Goal: Transaction & Acquisition: Book appointment/travel/reservation

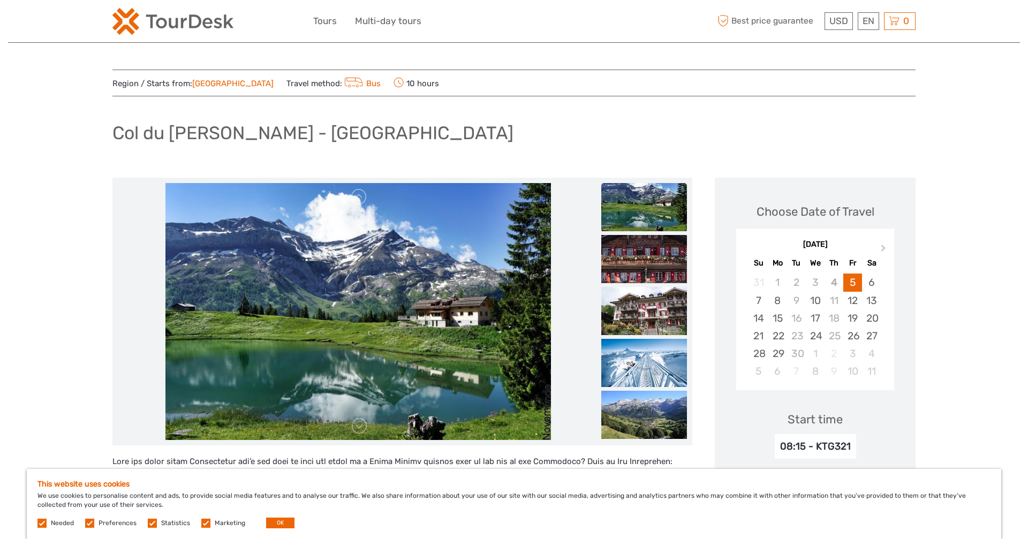
click at [659, 214] on img at bounding box center [644, 207] width 86 height 48
click at [644, 262] on img at bounding box center [644, 259] width 86 height 48
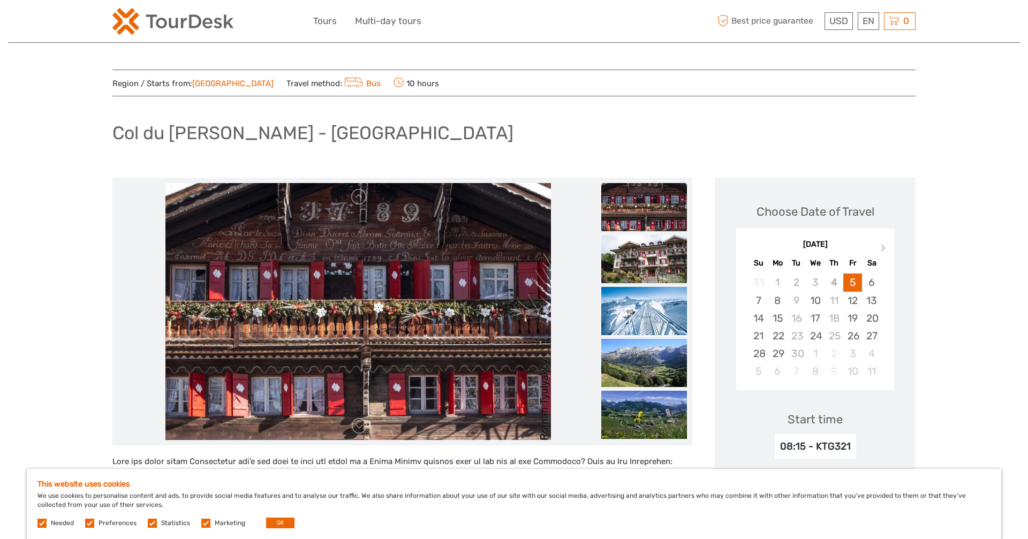
click at [644, 257] on img at bounding box center [644, 259] width 86 height 48
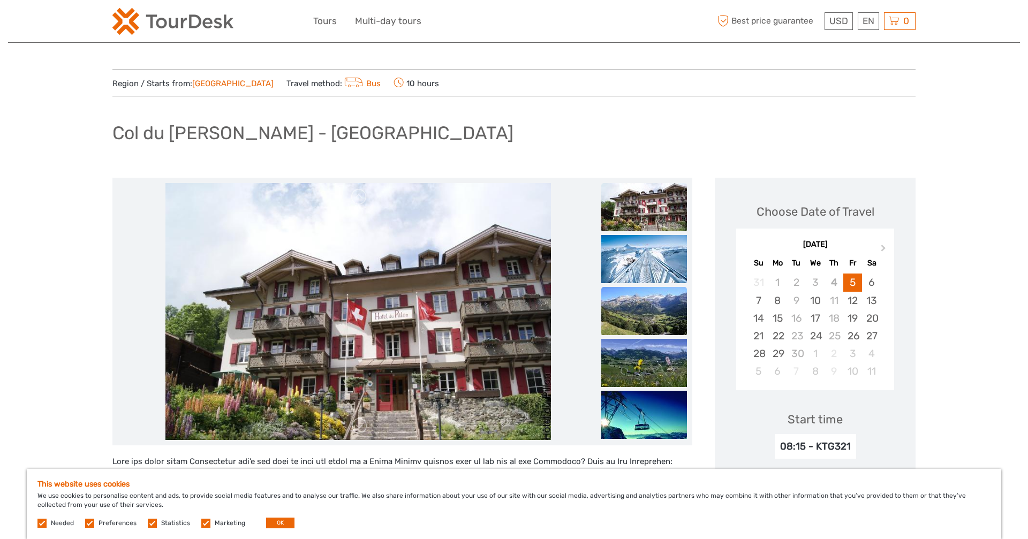
click at [645, 310] on img at bounding box center [644, 311] width 86 height 48
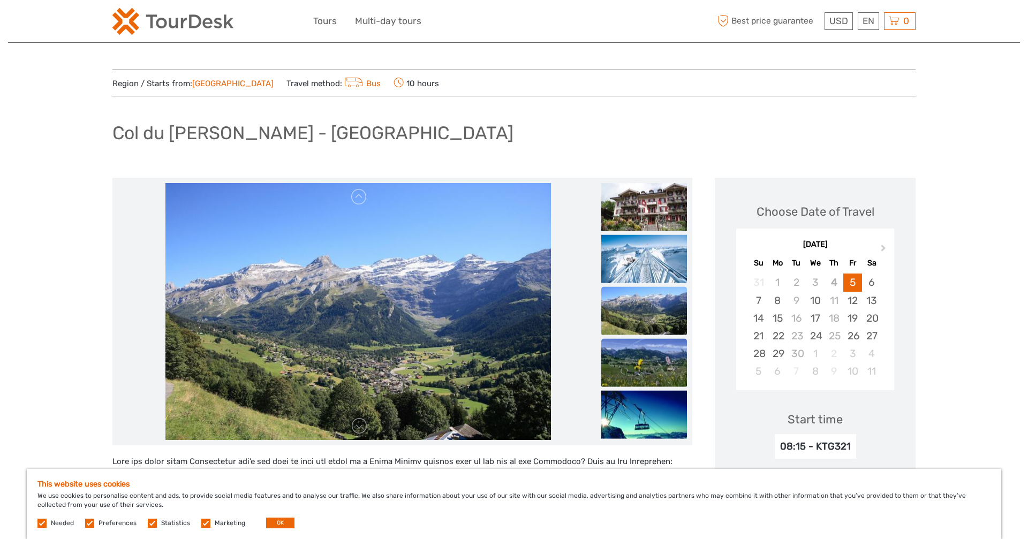
click at [647, 352] on img at bounding box center [644, 363] width 86 height 48
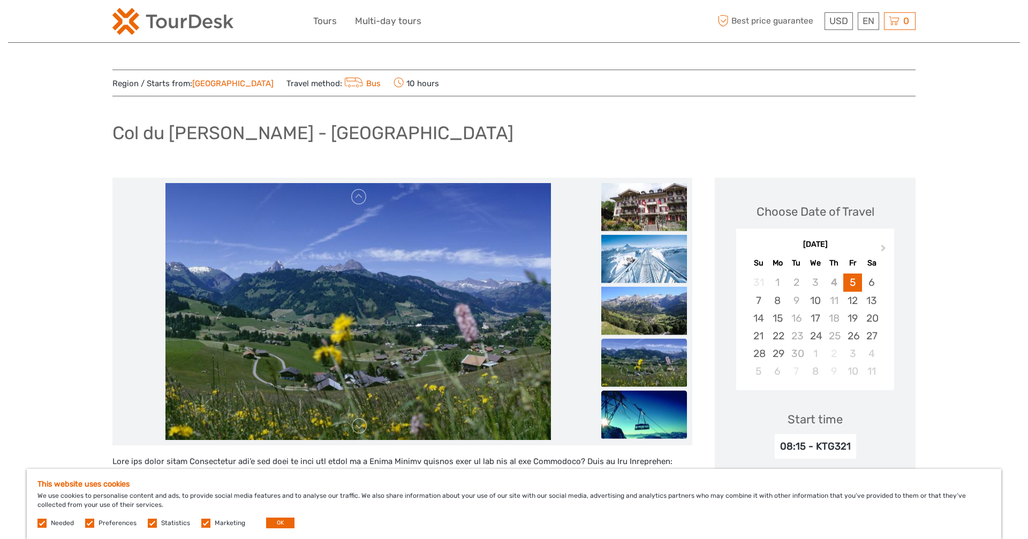
click at [650, 407] on img at bounding box center [644, 415] width 86 height 48
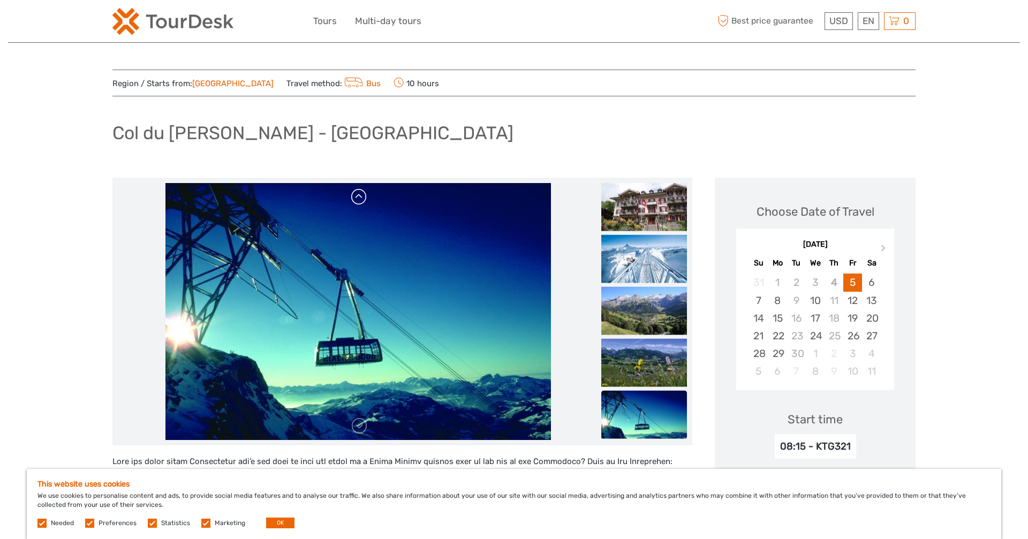
click at [361, 203] on link at bounding box center [359, 196] width 17 height 17
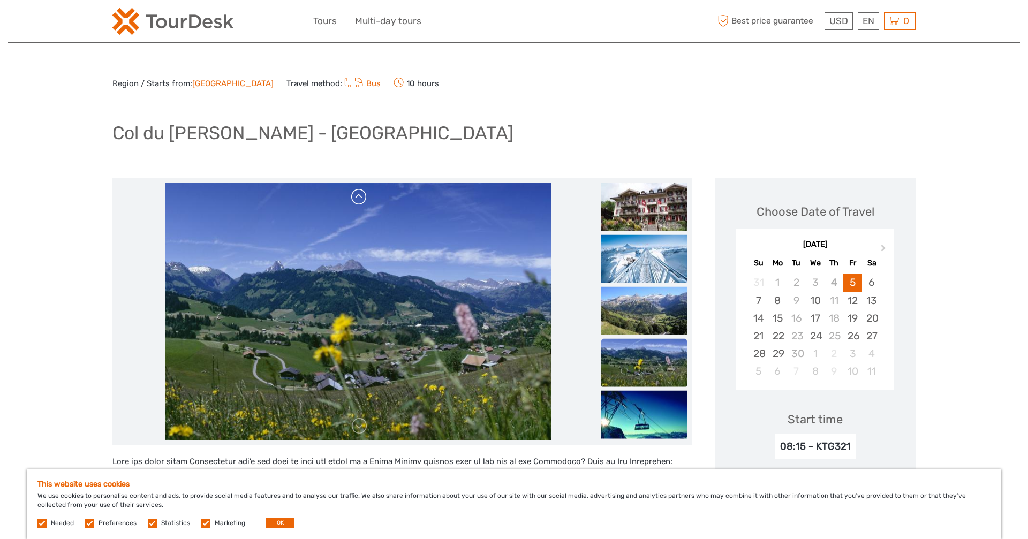
click at [361, 203] on link at bounding box center [359, 196] width 17 height 17
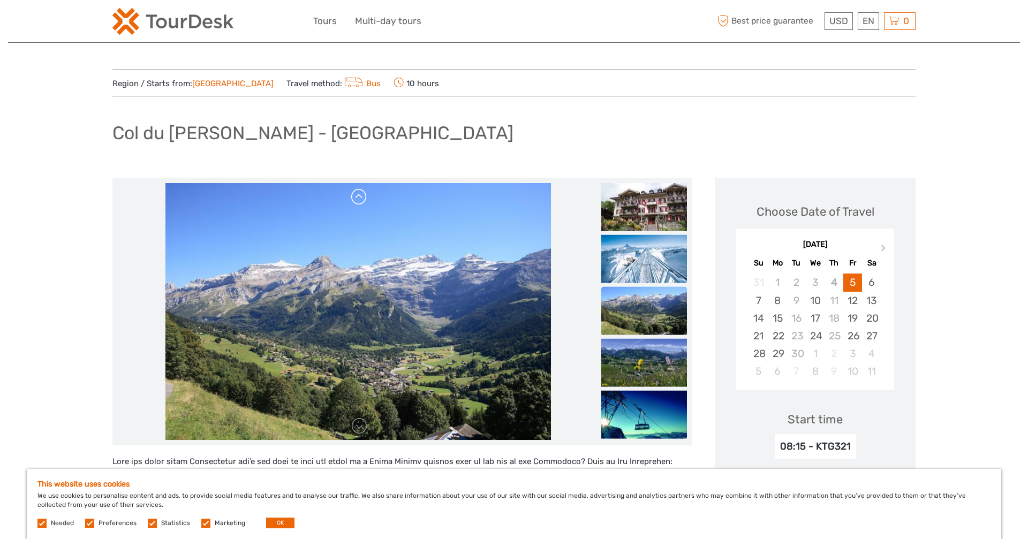
click at [361, 203] on link at bounding box center [359, 196] width 17 height 17
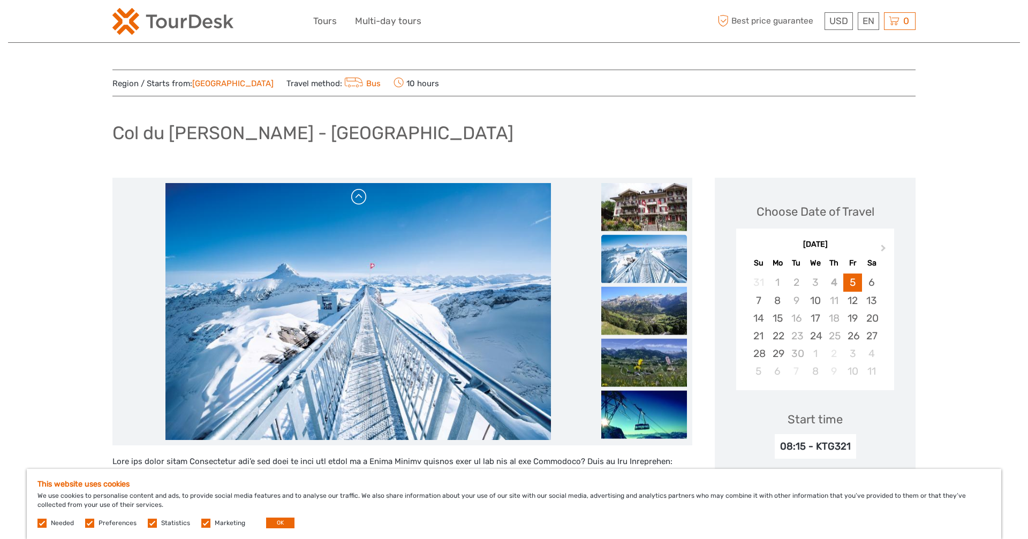
click at [360, 200] on link at bounding box center [359, 196] width 17 height 17
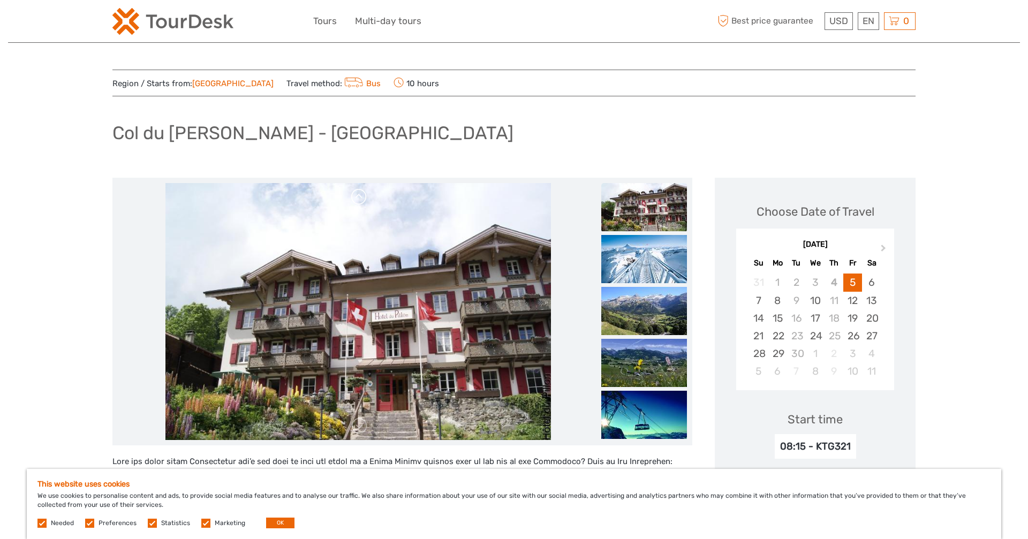
click at [360, 200] on link at bounding box center [359, 196] width 17 height 17
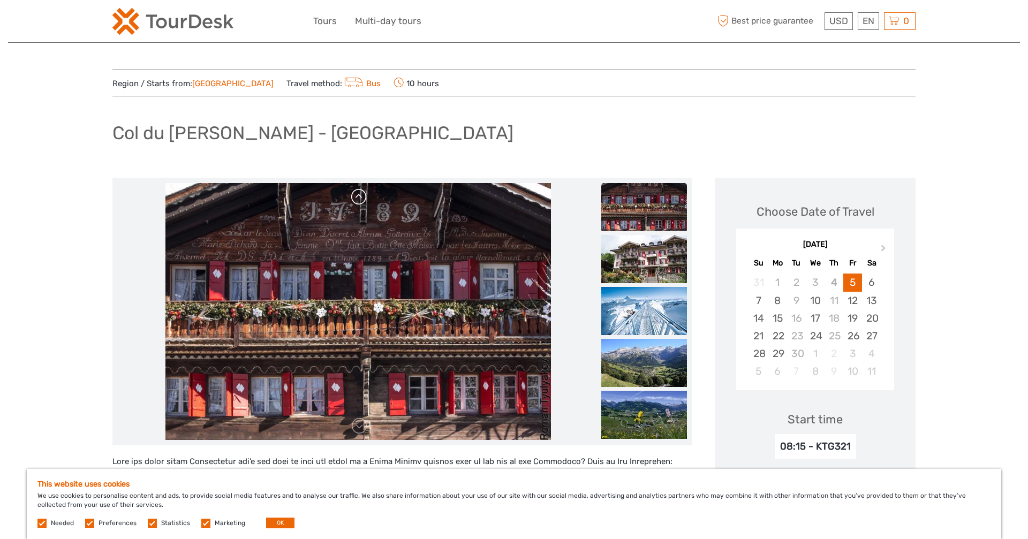
click at [360, 200] on link at bounding box center [359, 196] width 17 height 17
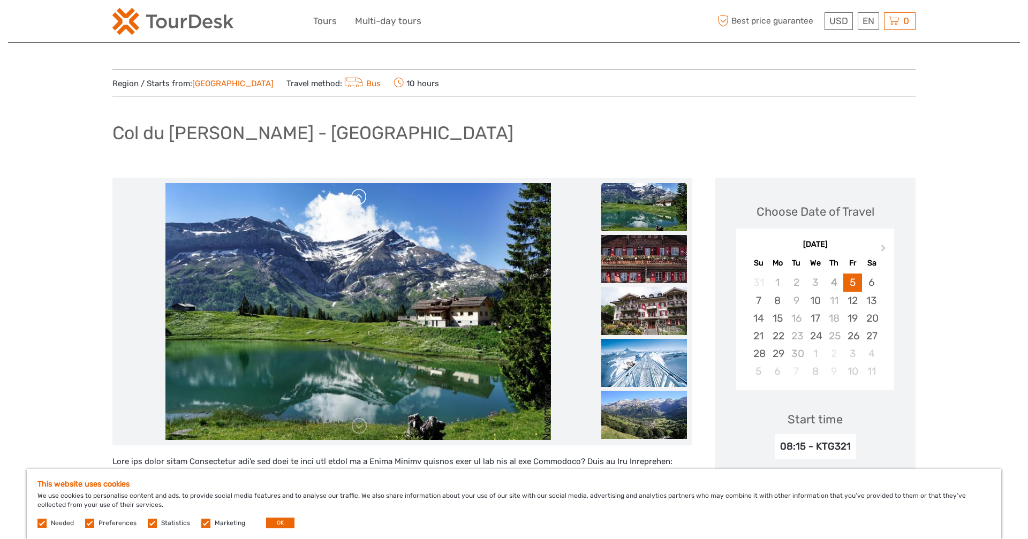
click at [360, 200] on link at bounding box center [359, 196] width 17 height 17
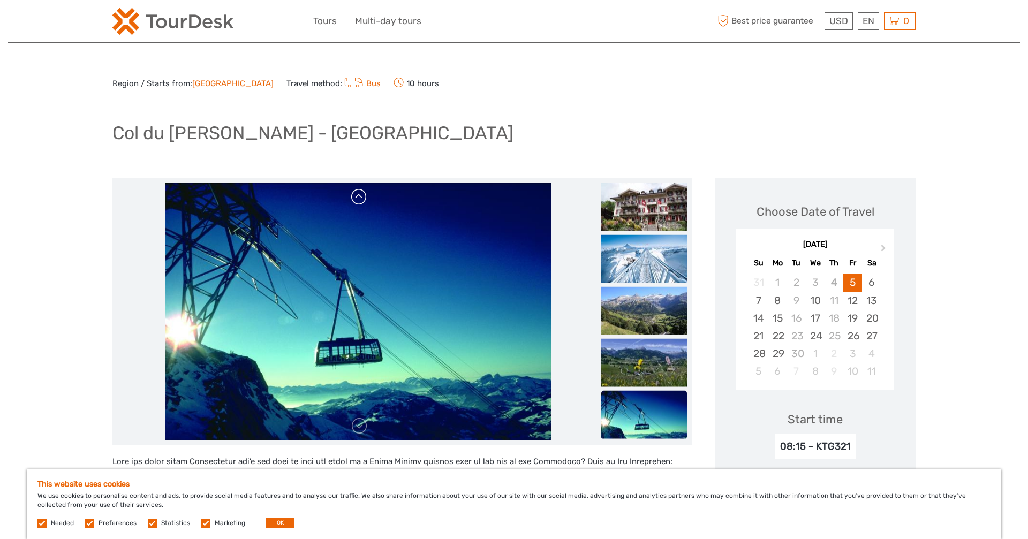
click at [360, 200] on link at bounding box center [359, 196] width 17 height 17
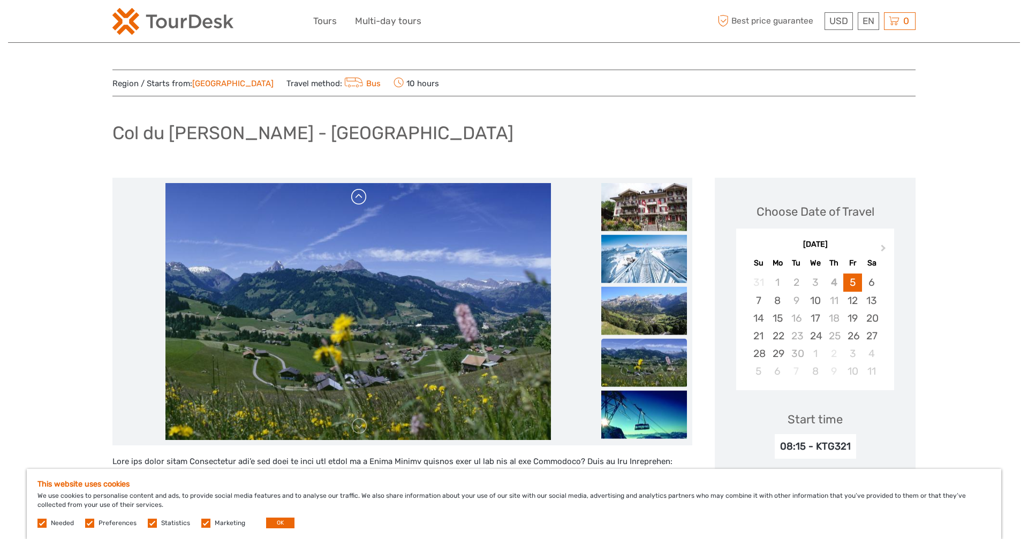
click at [360, 200] on link at bounding box center [359, 196] width 17 height 17
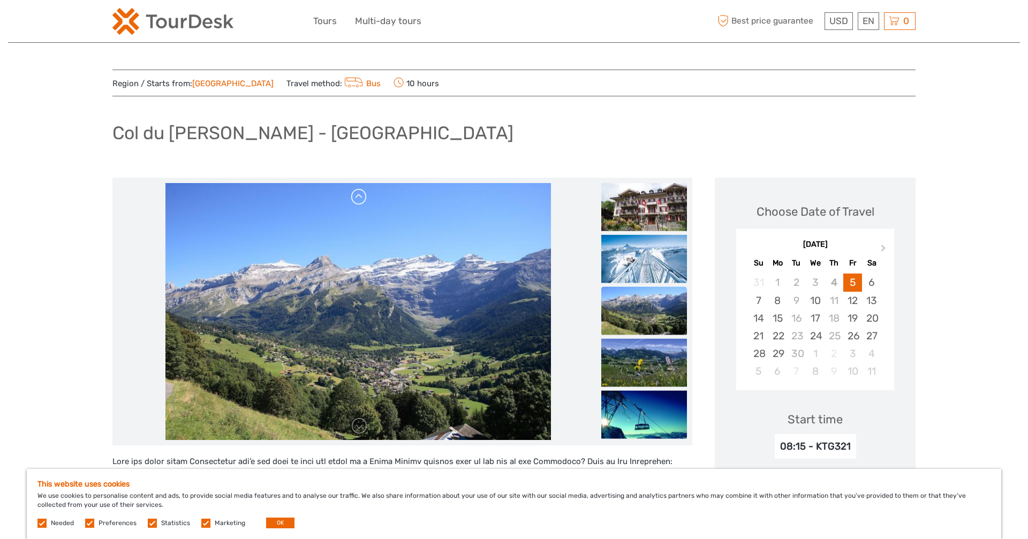
click at [360, 200] on link at bounding box center [359, 196] width 17 height 17
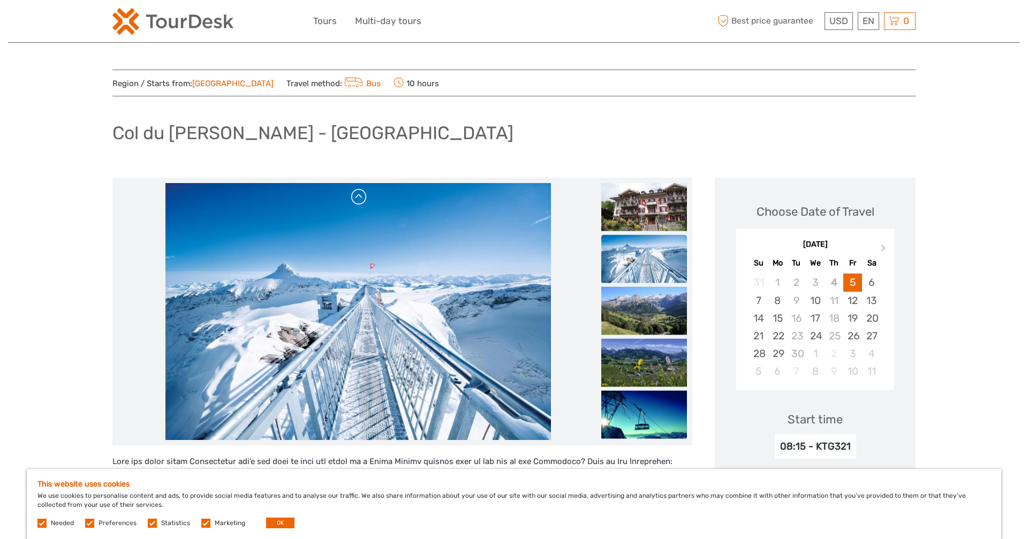
click at [360, 200] on link at bounding box center [359, 196] width 17 height 17
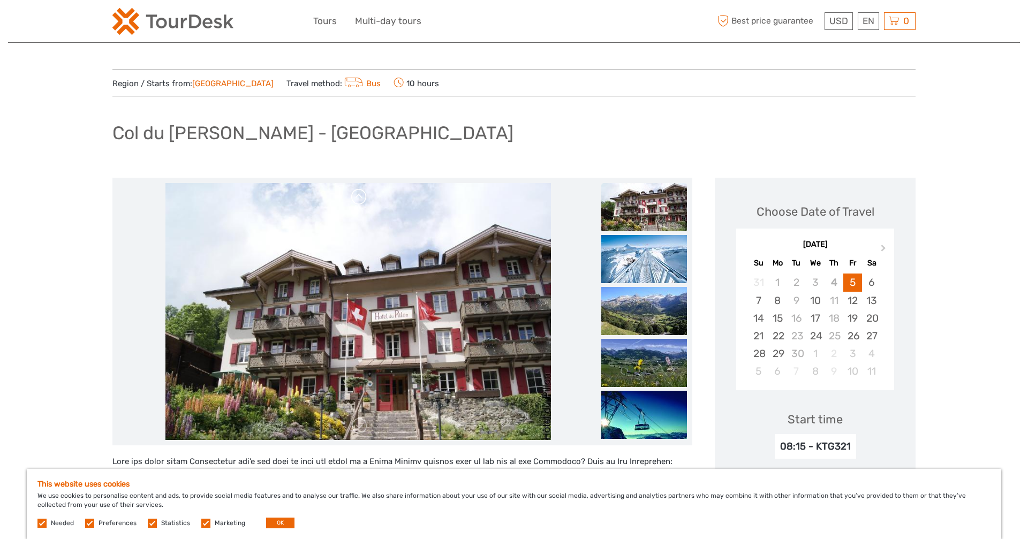
click at [360, 200] on link at bounding box center [359, 196] width 17 height 17
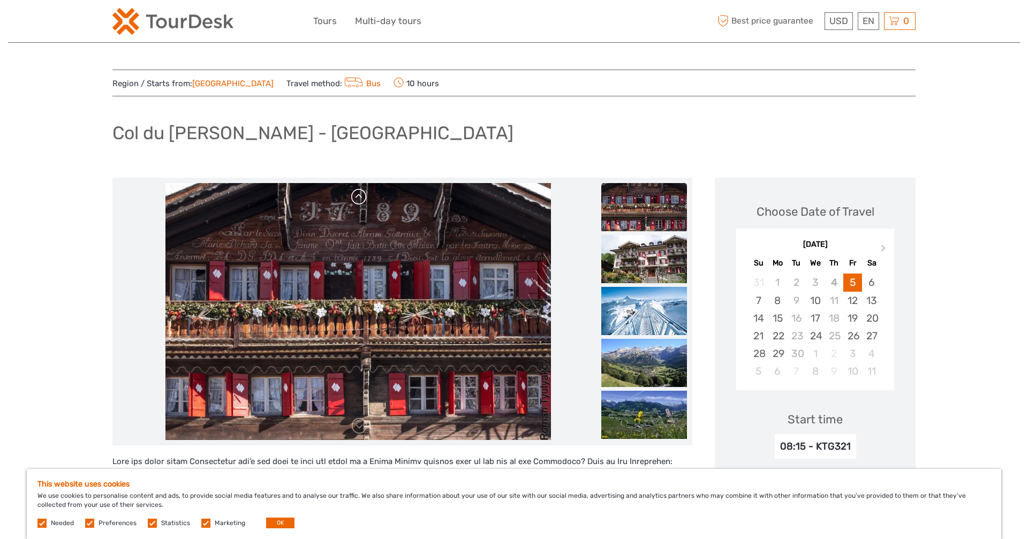
click at [360, 200] on link at bounding box center [359, 196] width 17 height 17
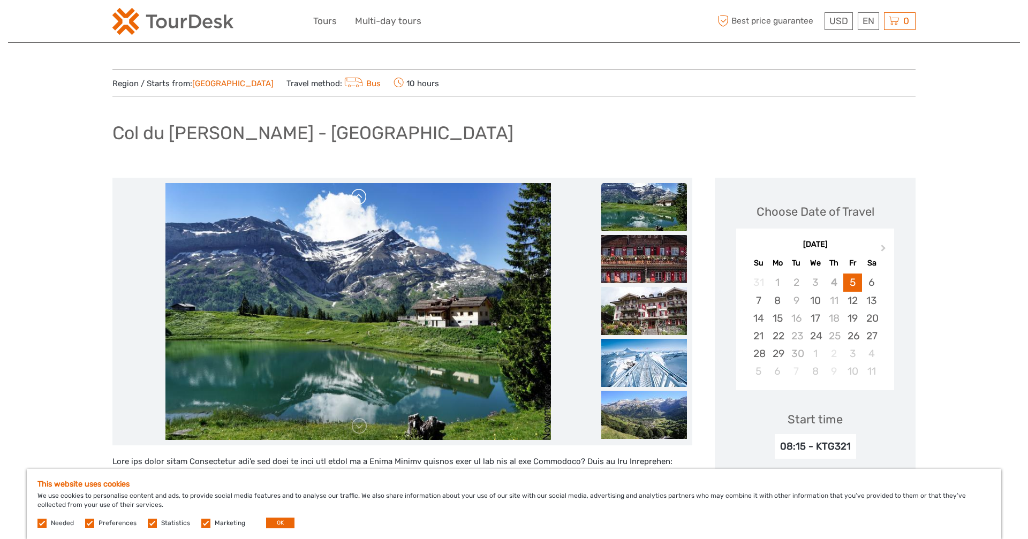
click at [360, 200] on link at bounding box center [359, 196] width 17 height 17
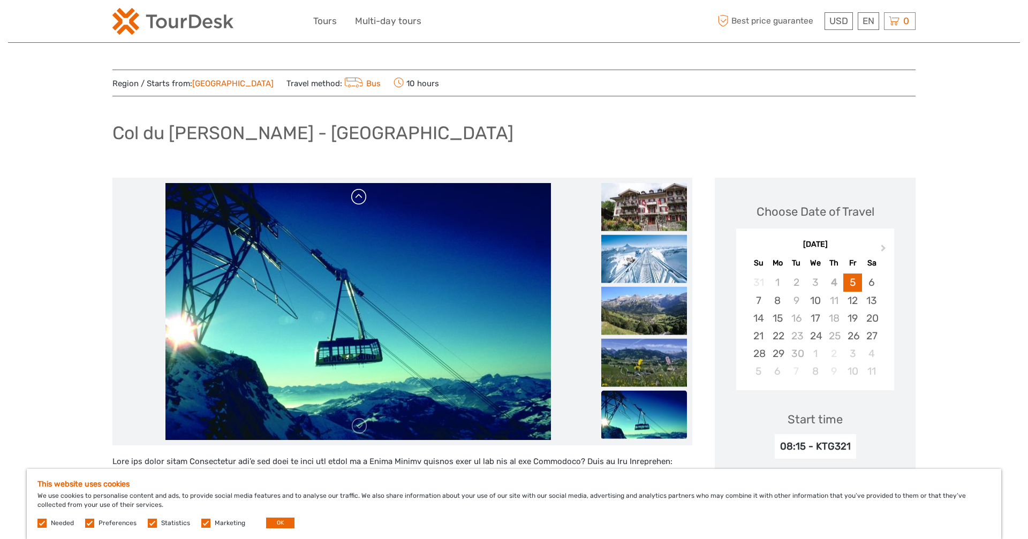
click at [360, 200] on link at bounding box center [359, 196] width 17 height 17
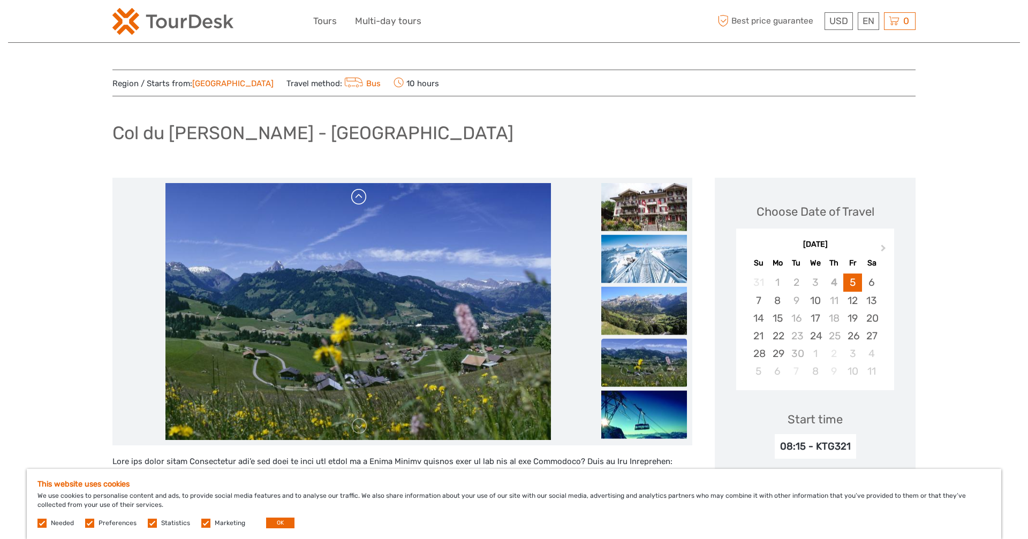
click at [360, 199] on link at bounding box center [359, 196] width 17 height 17
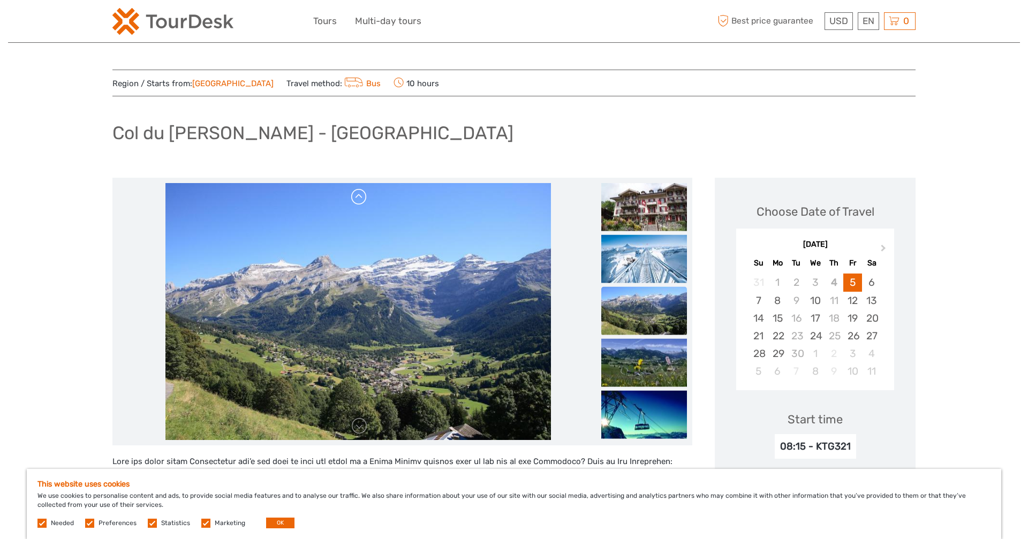
click at [360, 199] on link at bounding box center [359, 196] width 17 height 17
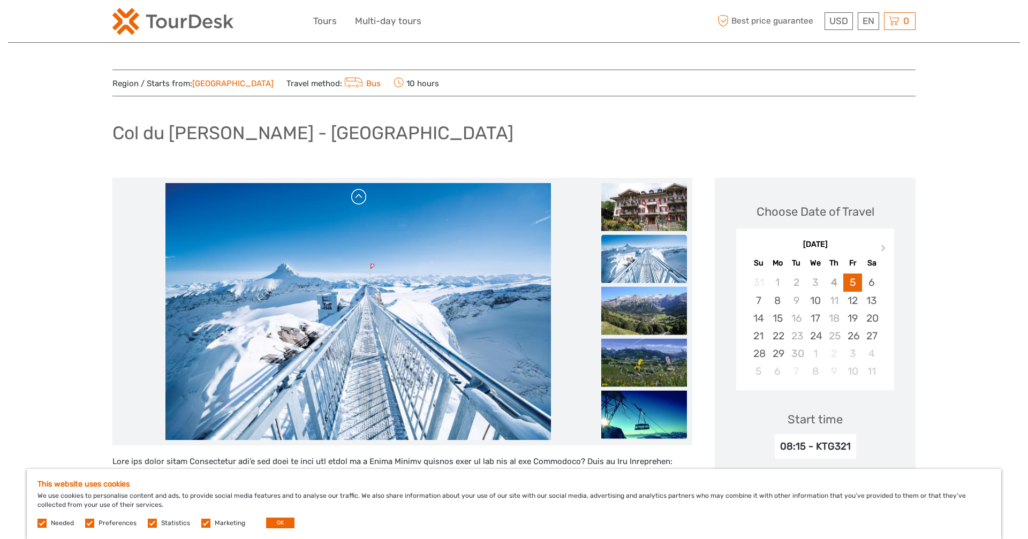
click at [360, 199] on link at bounding box center [359, 196] width 17 height 17
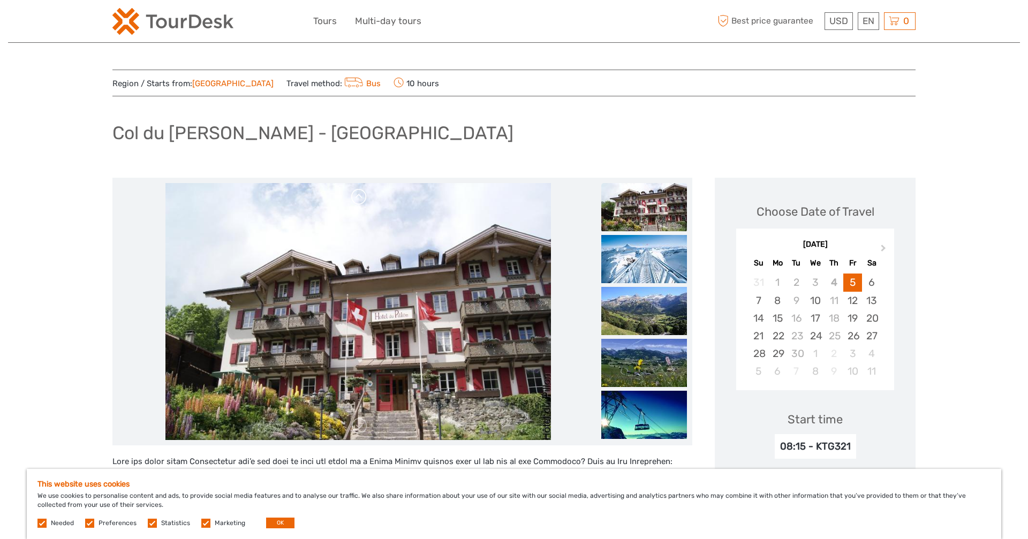
click at [360, 199] on link at bounding box center [359, 196] width 17 height 17
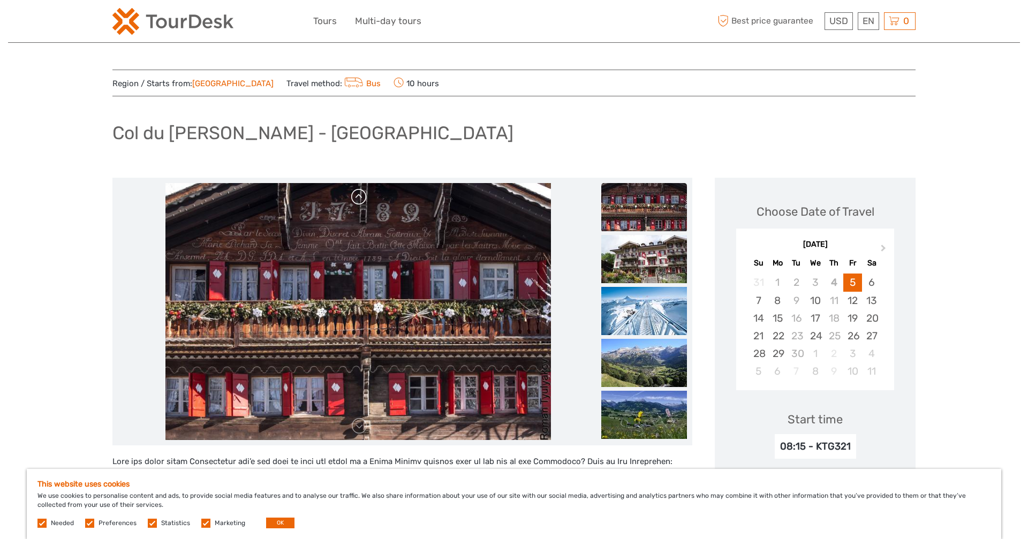
click at [360, 199] on link at bounding box center [359, 196] width 17 height 17
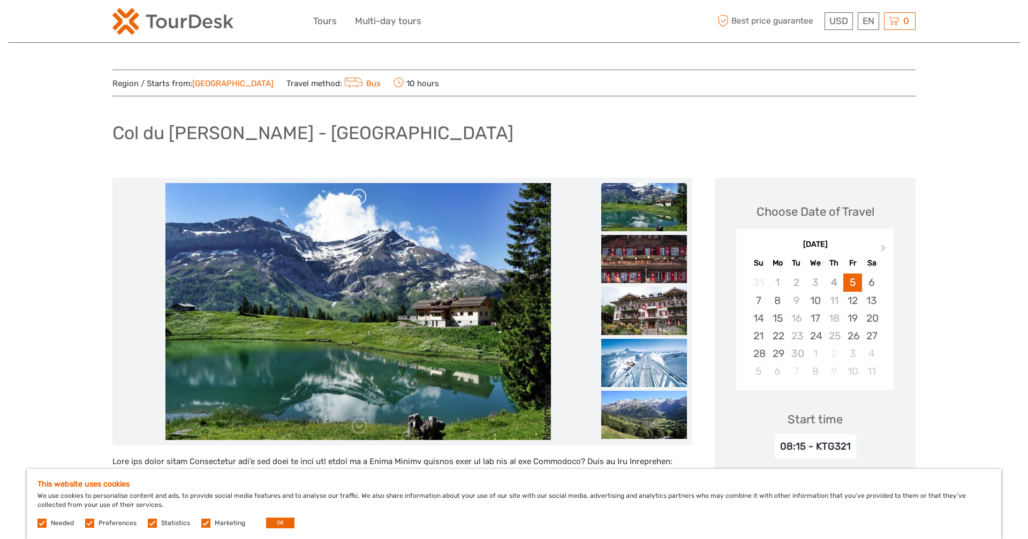
click at [360, 199] on link at bounding box center [359, 196] width 17 height 17
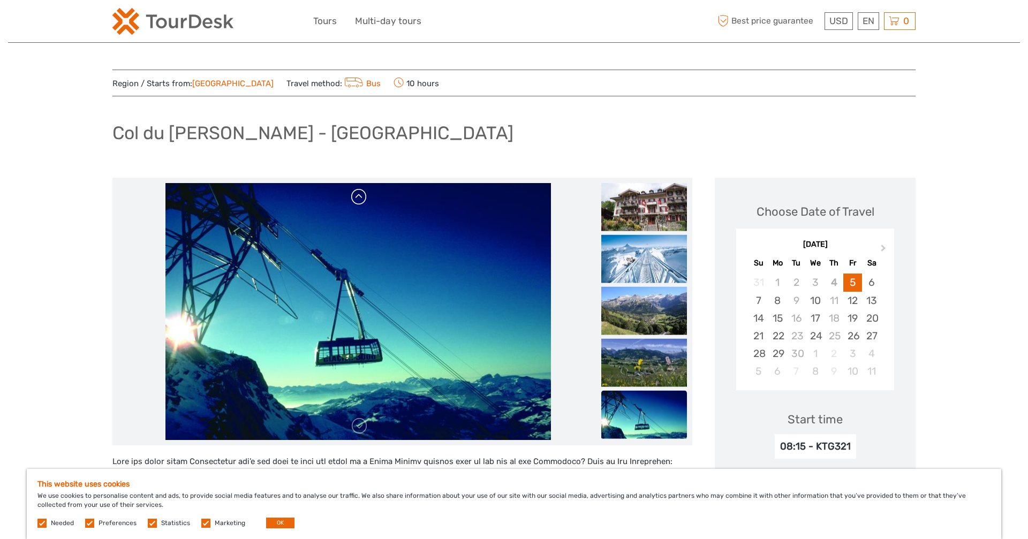
click at [360, 199] on link at bounding box center [359, 196] width 17 height 17
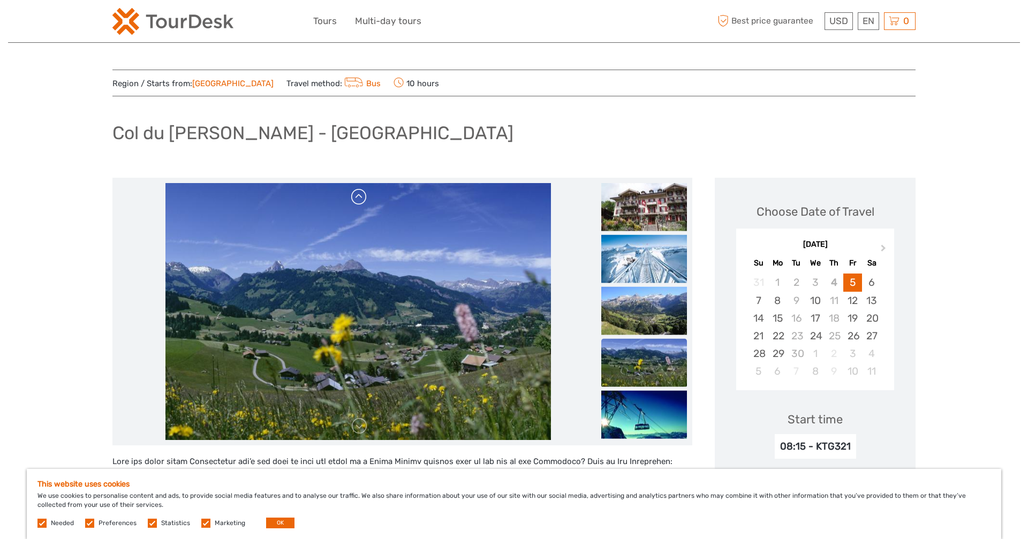
click at [360, 199] on link at bounding box center [359, 196] width 17 height 17
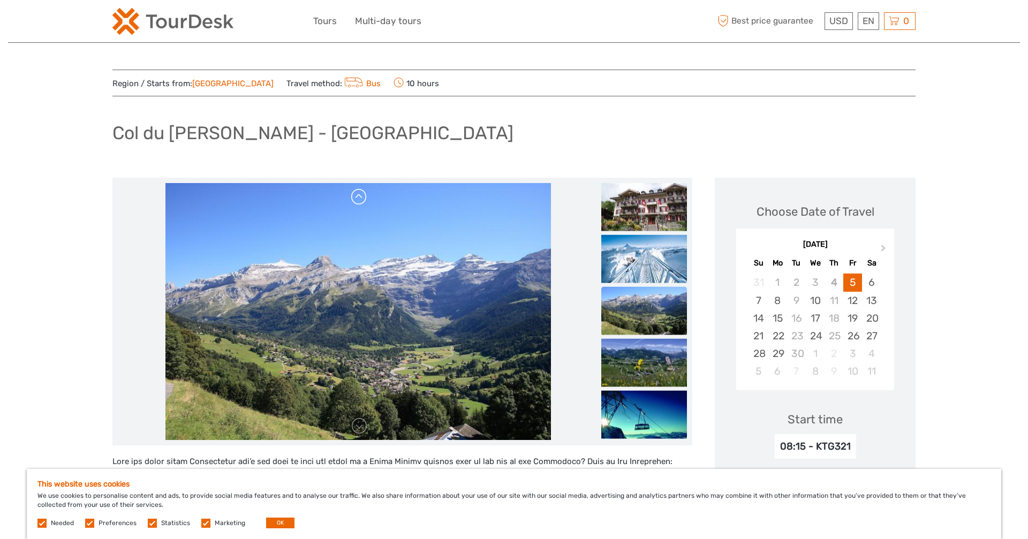
click at [360, 199] on link at bounding box center [359, 196] width 17 height 17
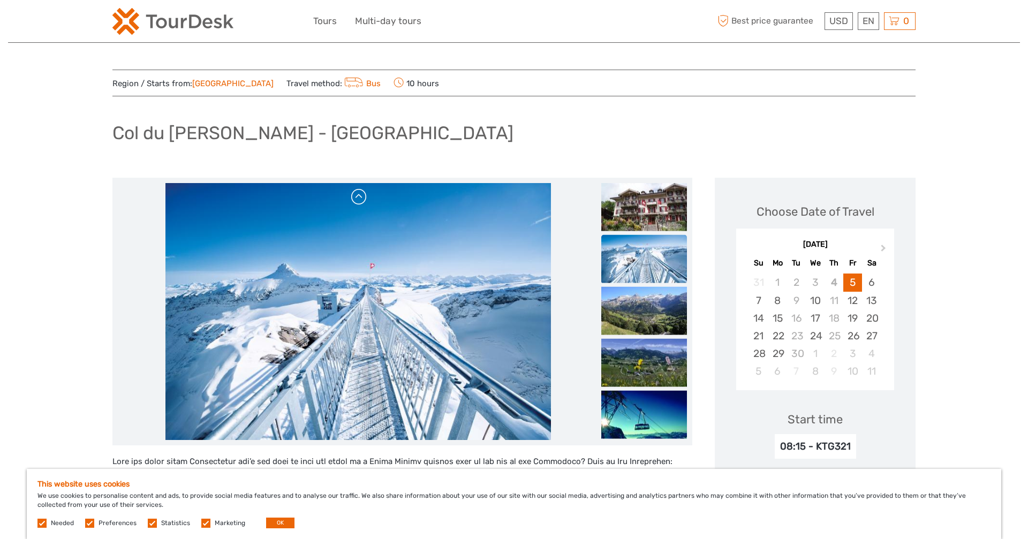
click at [360, 199] on link at bounding box center [359, 196] width 17 height 17
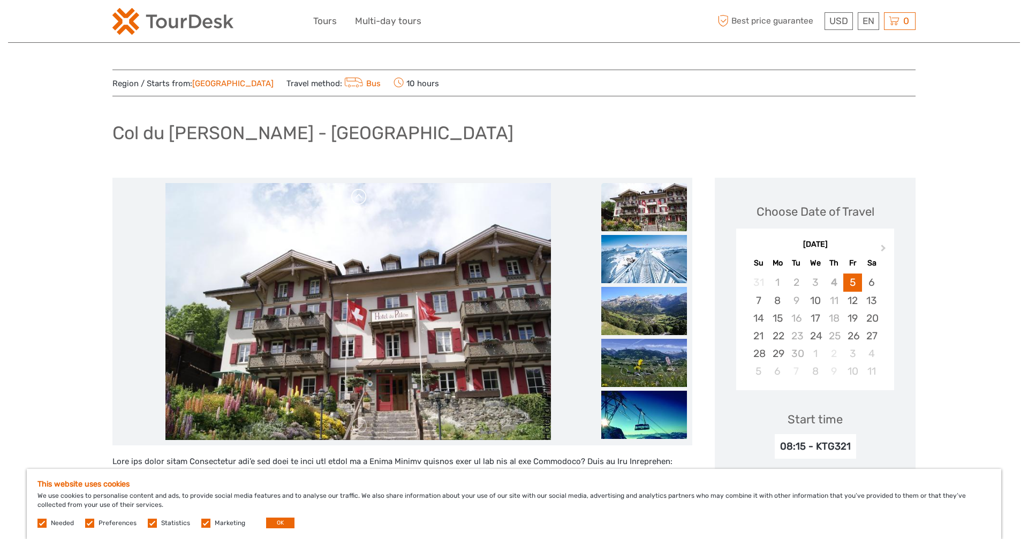
click at [360, 199] on link at bounding box center [359, 196] width 17 height 17
